Goal: Task Accomplishment & Management: Use online tool/utility

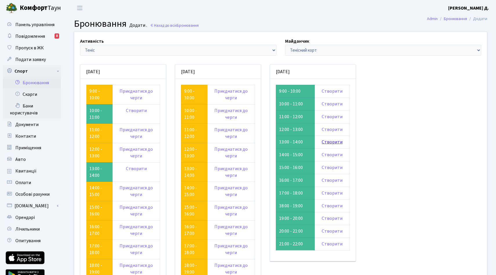
click at [343, 145] on link "Створити" at bounding box center [332, 142] width 21 height 6
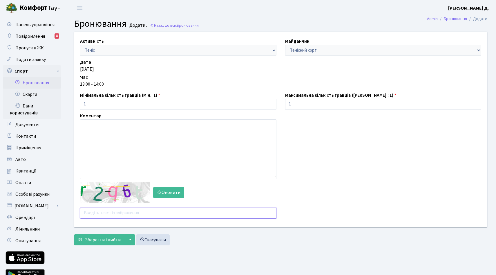
click at [104, 219] on input "text" at bounding box center [178, 213] width 196 height 11
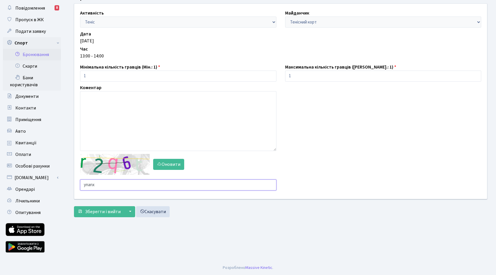
scroll to position [44, 0]
type input "ynanx"
click at [112, 215] on span "Зберегти і вийти" at bounding box center [103, 211] width 36 height 6
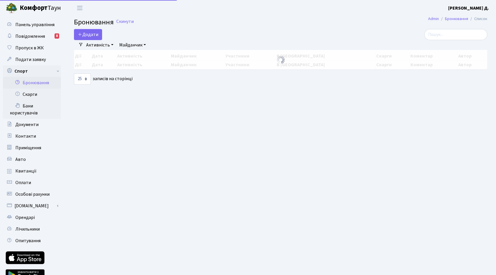
select select "25"
